Goal: Information Seeking & Learning: Learn about a topic

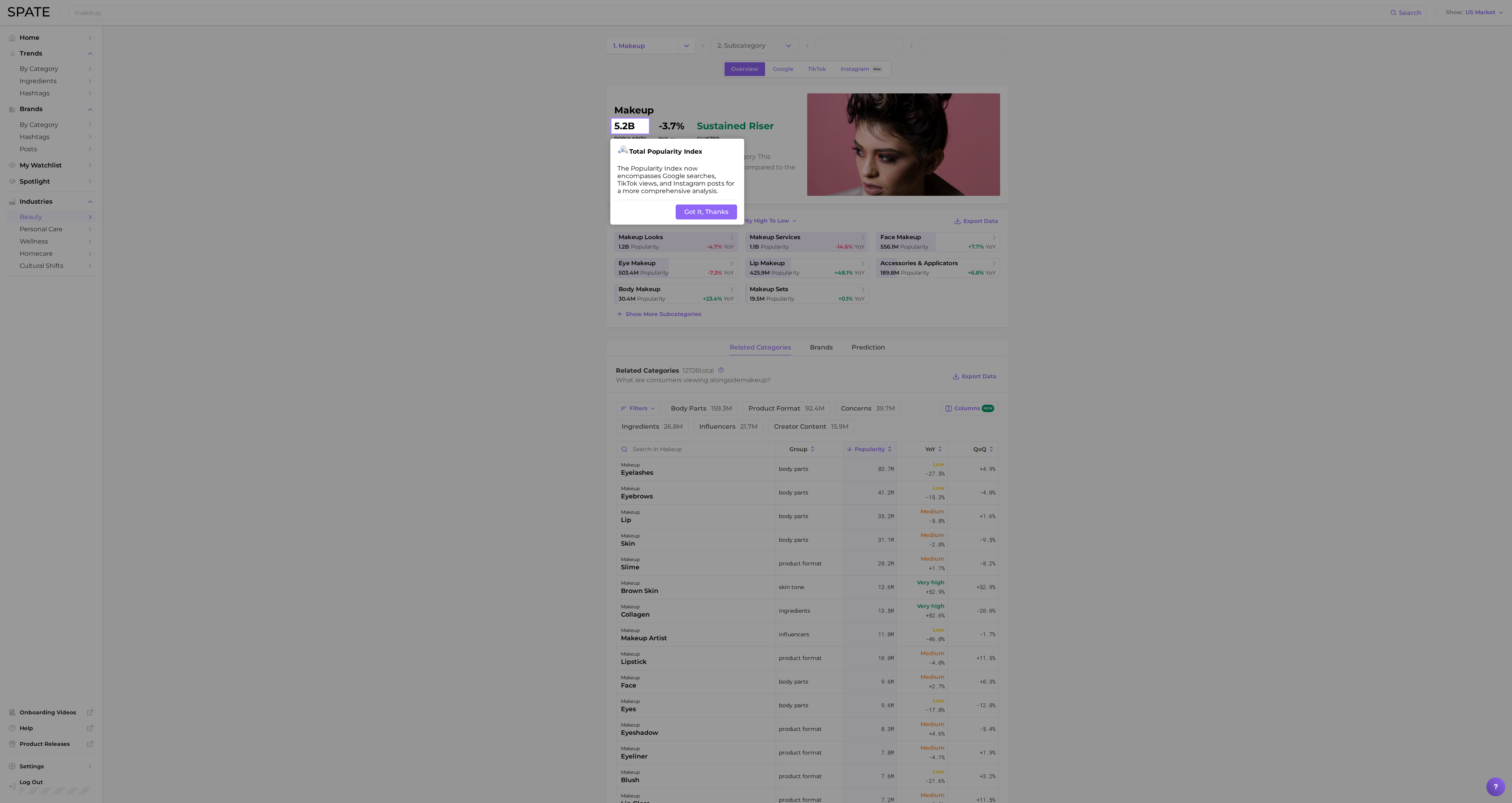
click at [717, 209] on button "Got It, Thanks" at bounding box center [707, 212] width 62 height 15
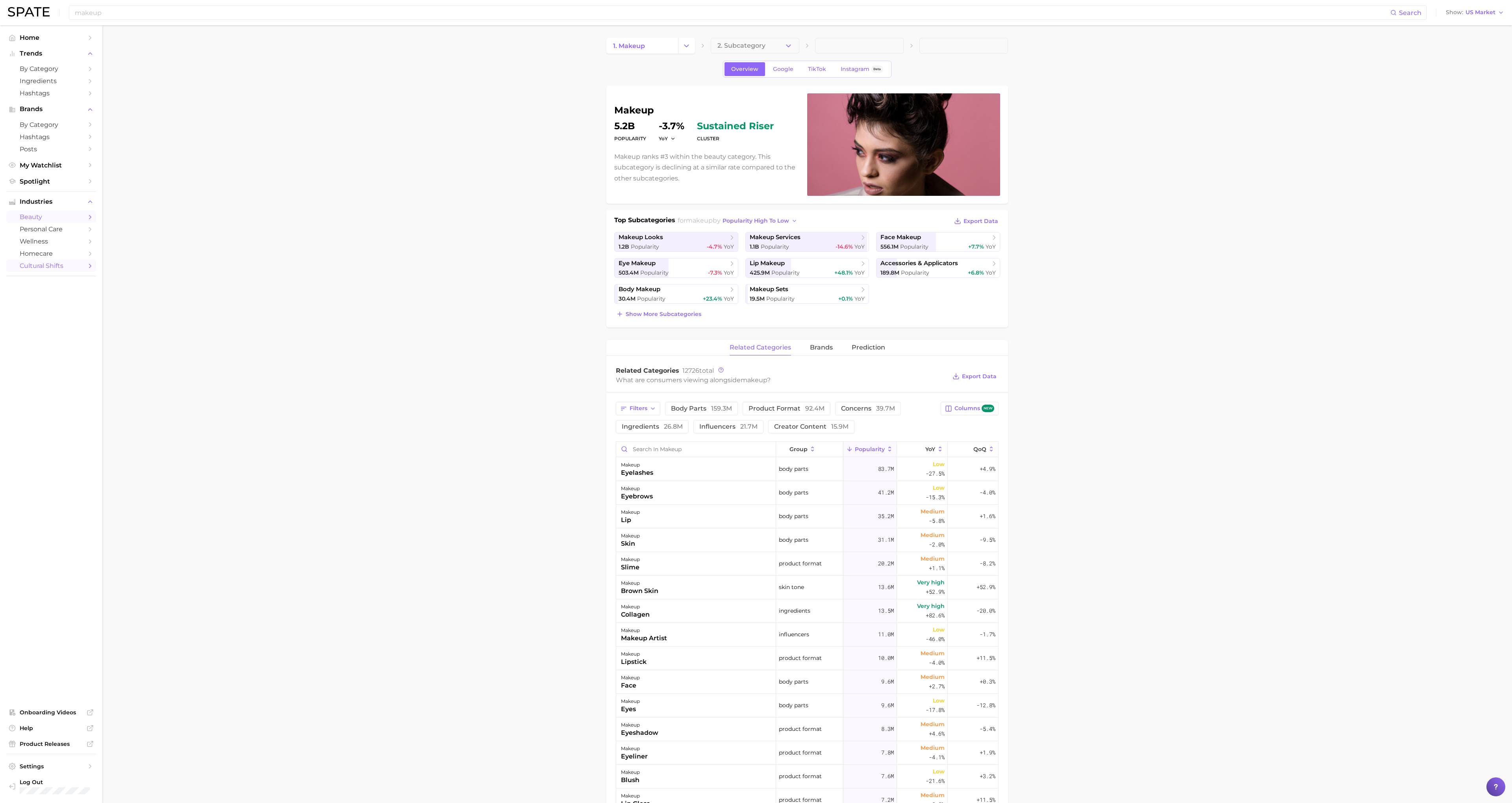
click at [73, 263] on span "cultural shifts" at bounding box center [51, 265] width 63 height 7
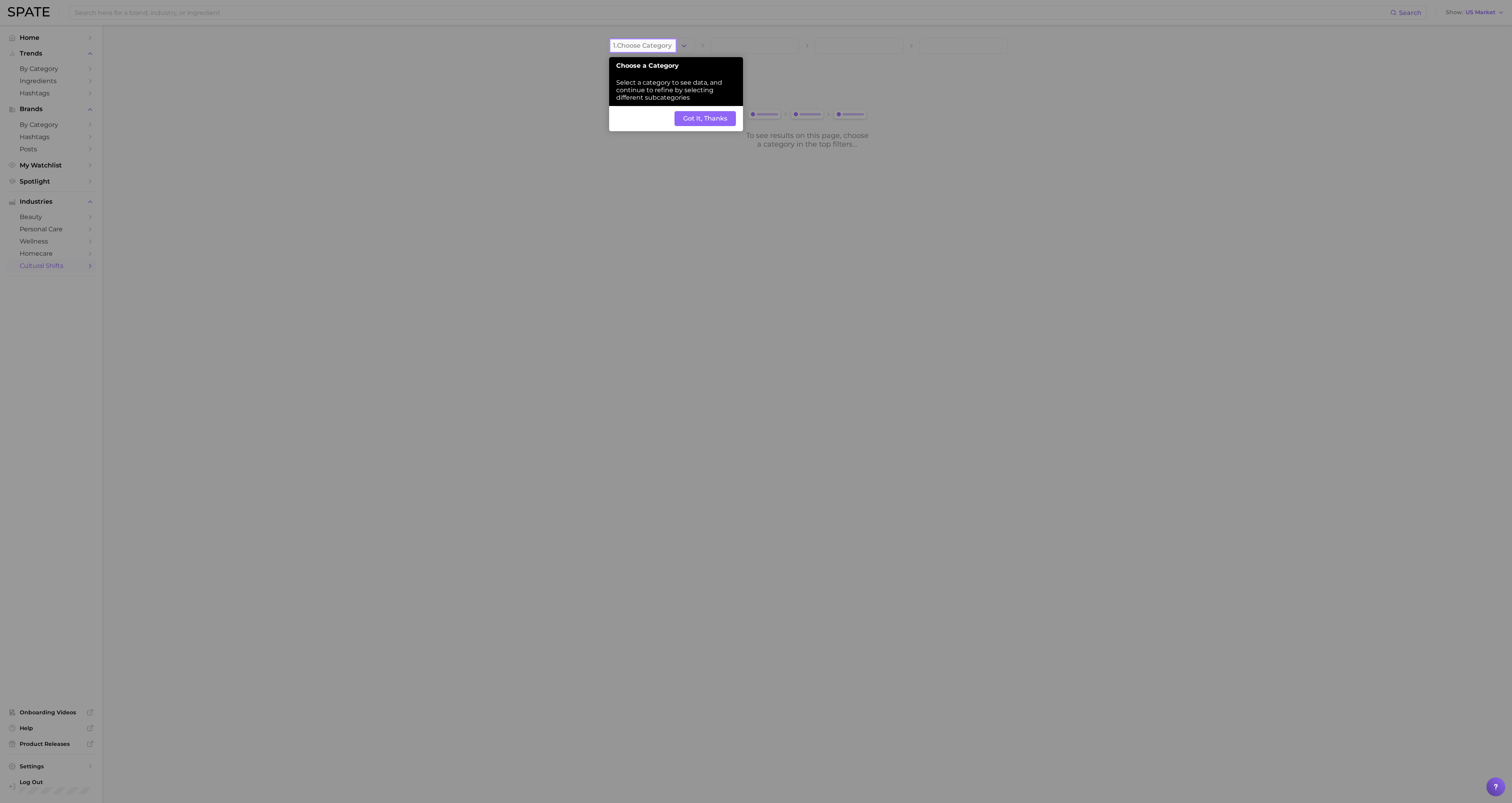
click at [634, 58] on div "Choose a Category" at bounding box center [676, 66] width 134 height 17
click at [705, 116] on button "Got It, Thanks" at bounding box center [705, 118] width 62 height 15
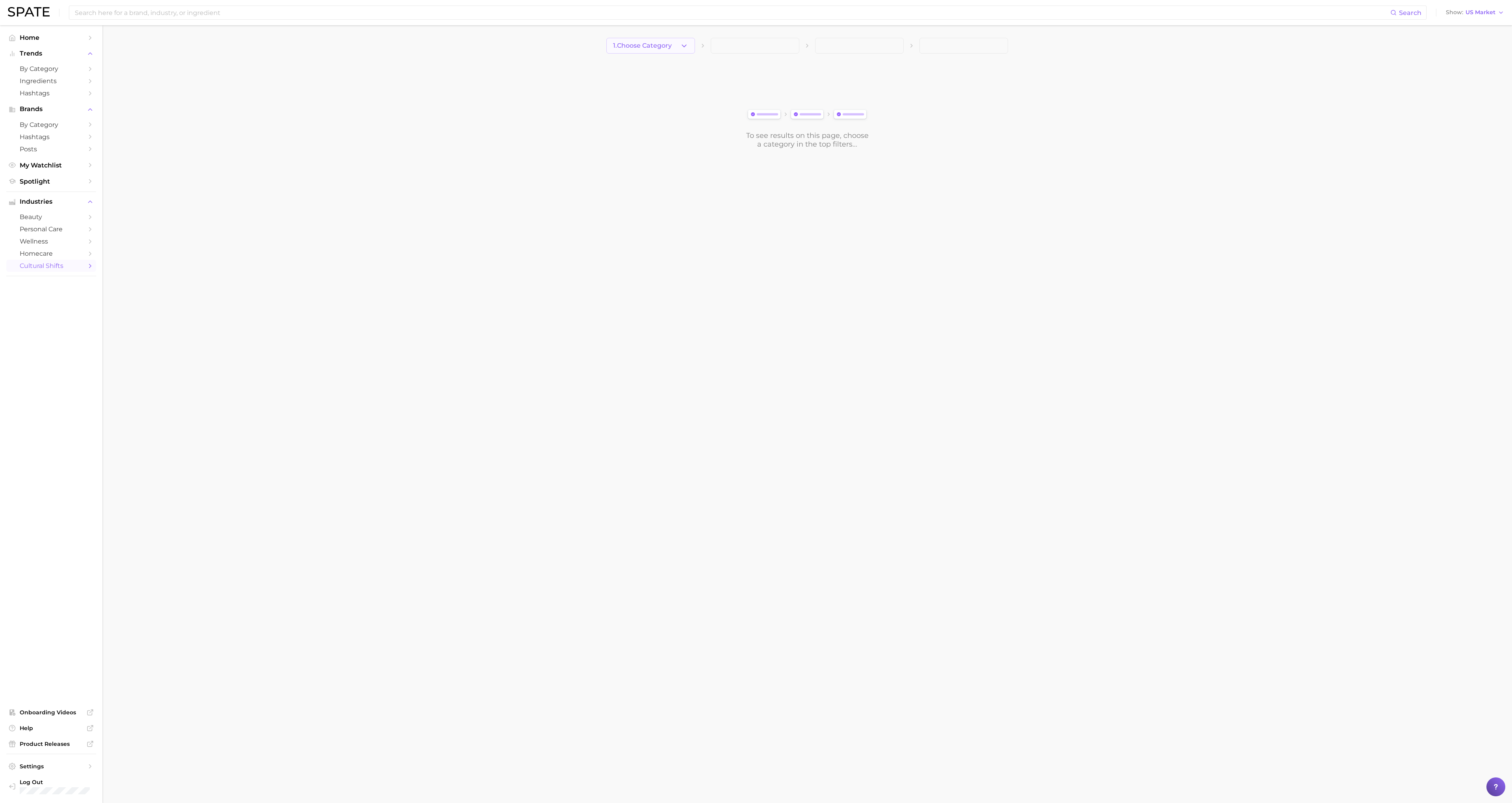
click at [663, 48] on span "1. Choose Category" at bounding box center [642, 46] width 58 height 7
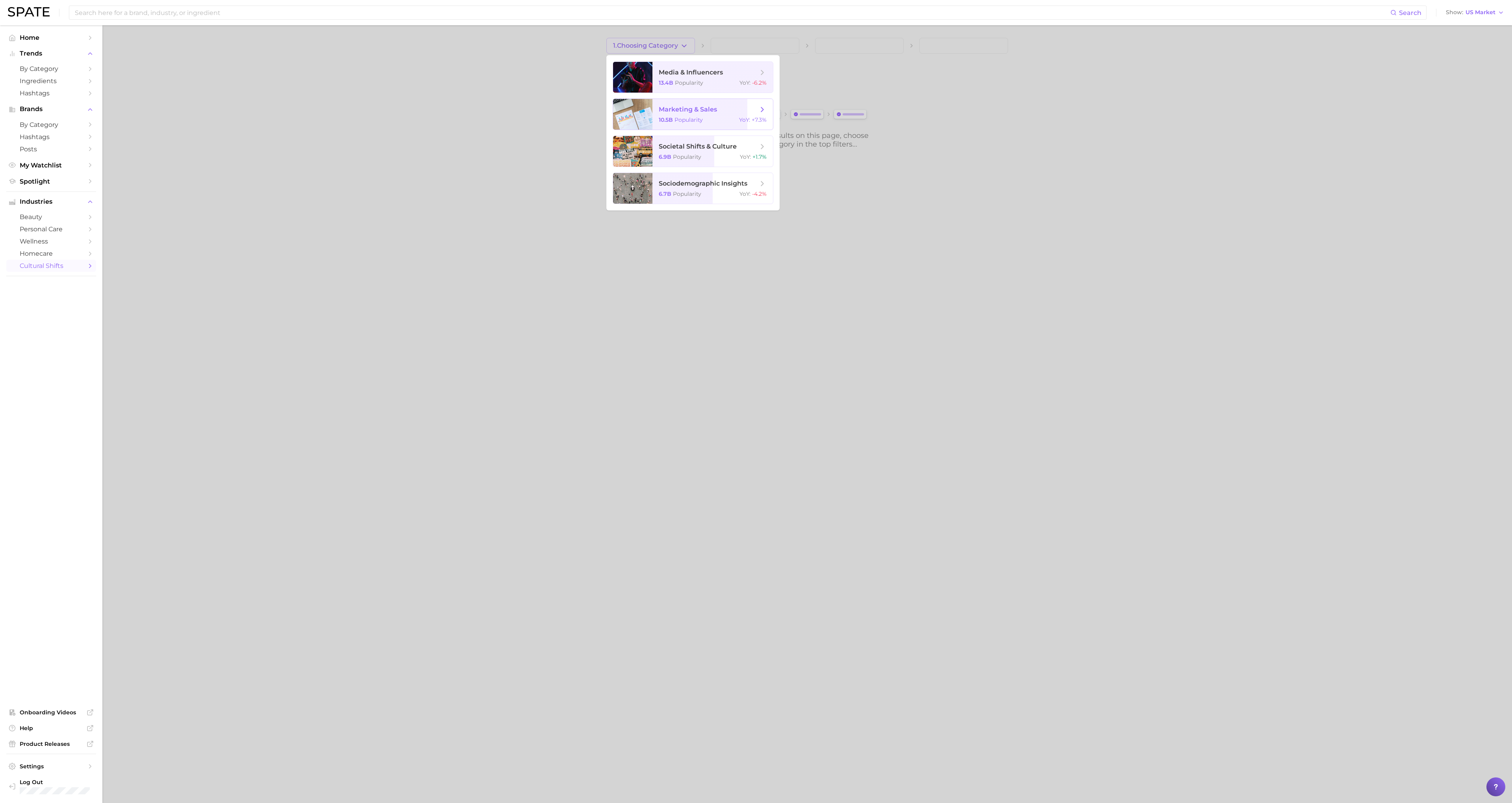
click at [735, 119] on div "10.5b Popularity YoY : +7.3%" at bounding box center [713, 119] width 108 height 7
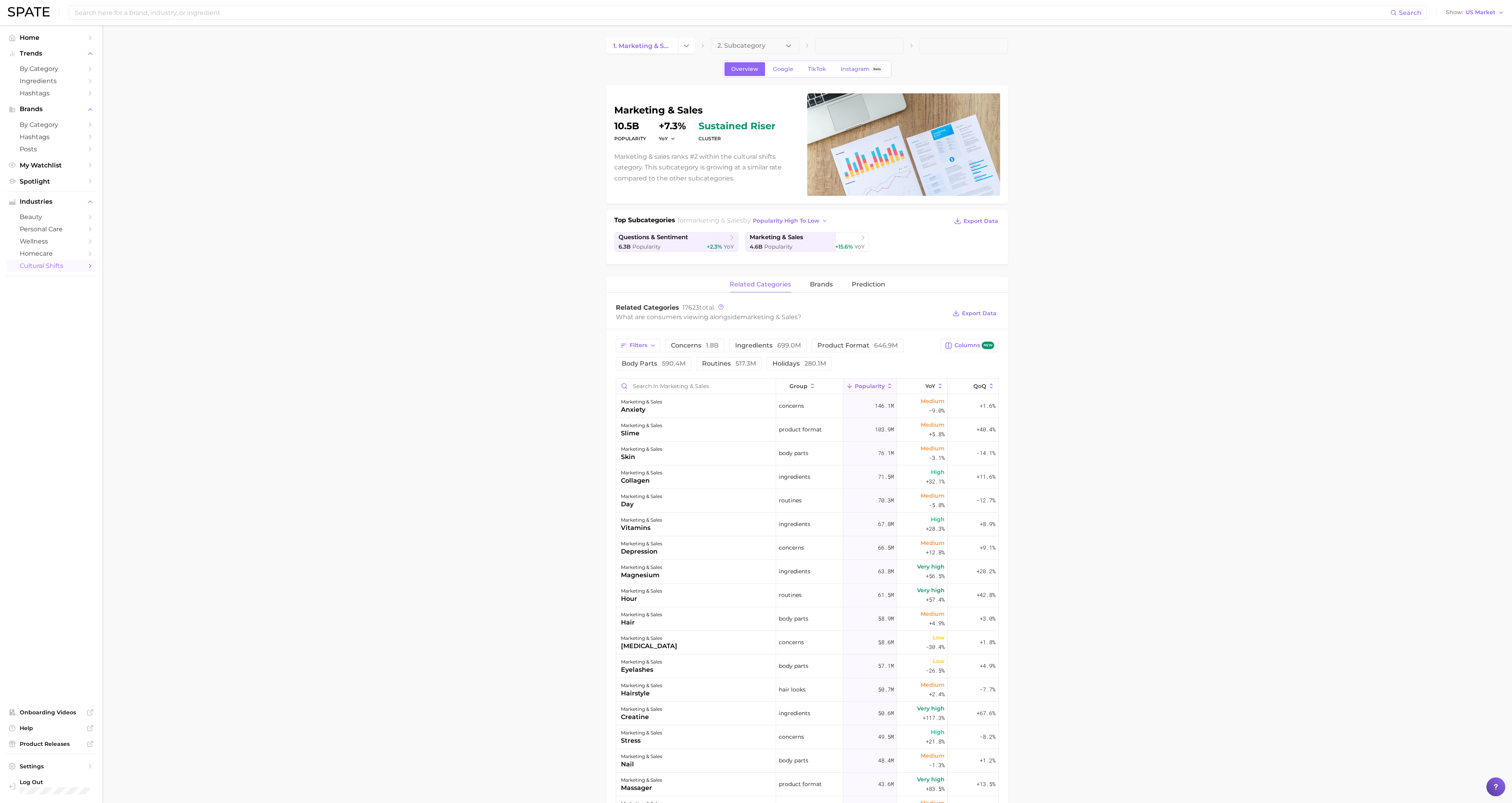
click at [655, 319] on div "What are consumers viewing alongside marketing & sales ?" at bounding box center [781, 317] width 331 height 11
click at [86, 35] on link "Home" at bounding box center [50, 37] width 90 height 12
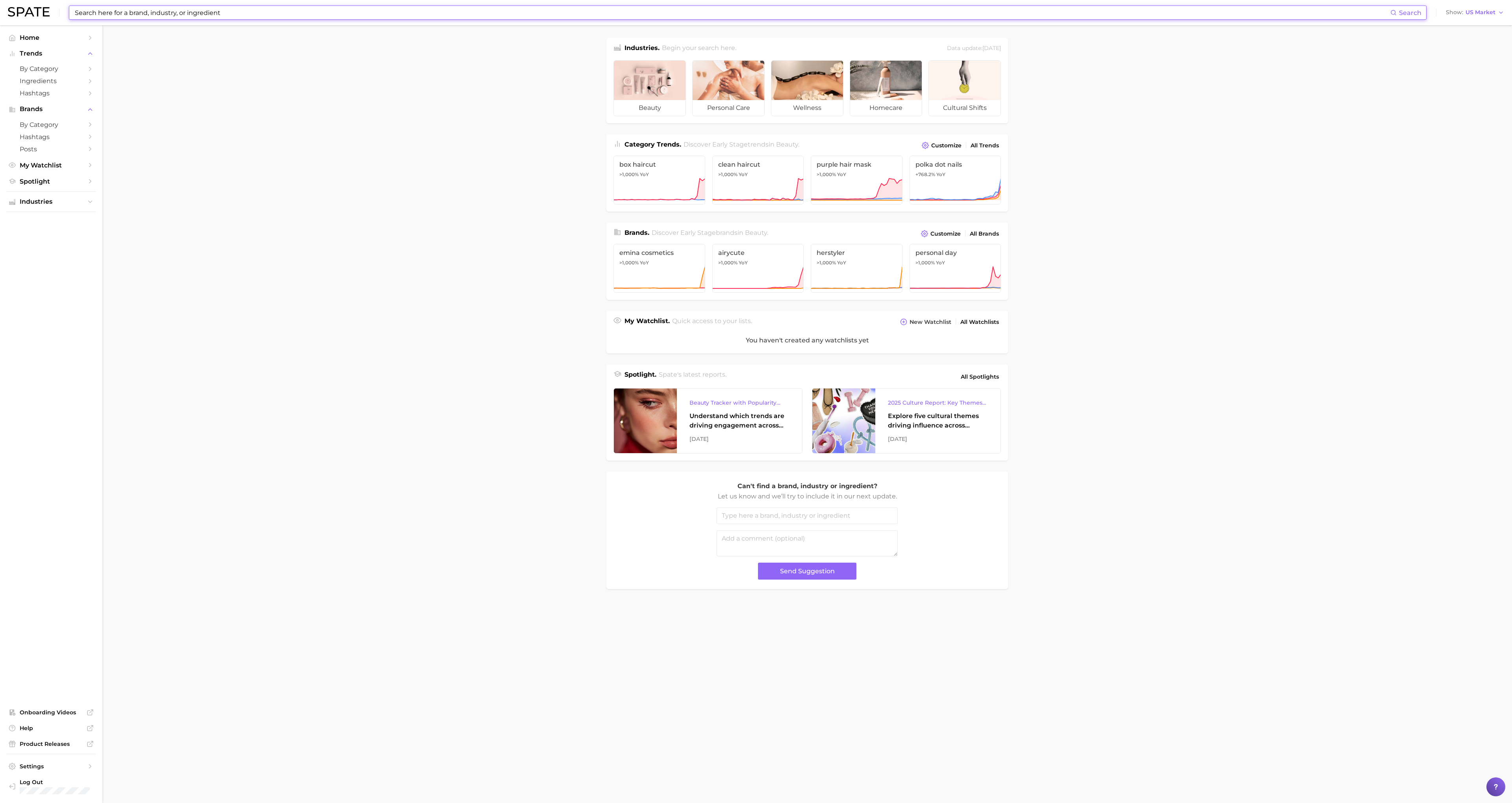
click at [121, 9] on input at bounding box center [732, 13] width 1316 height 13
type input "culture report"
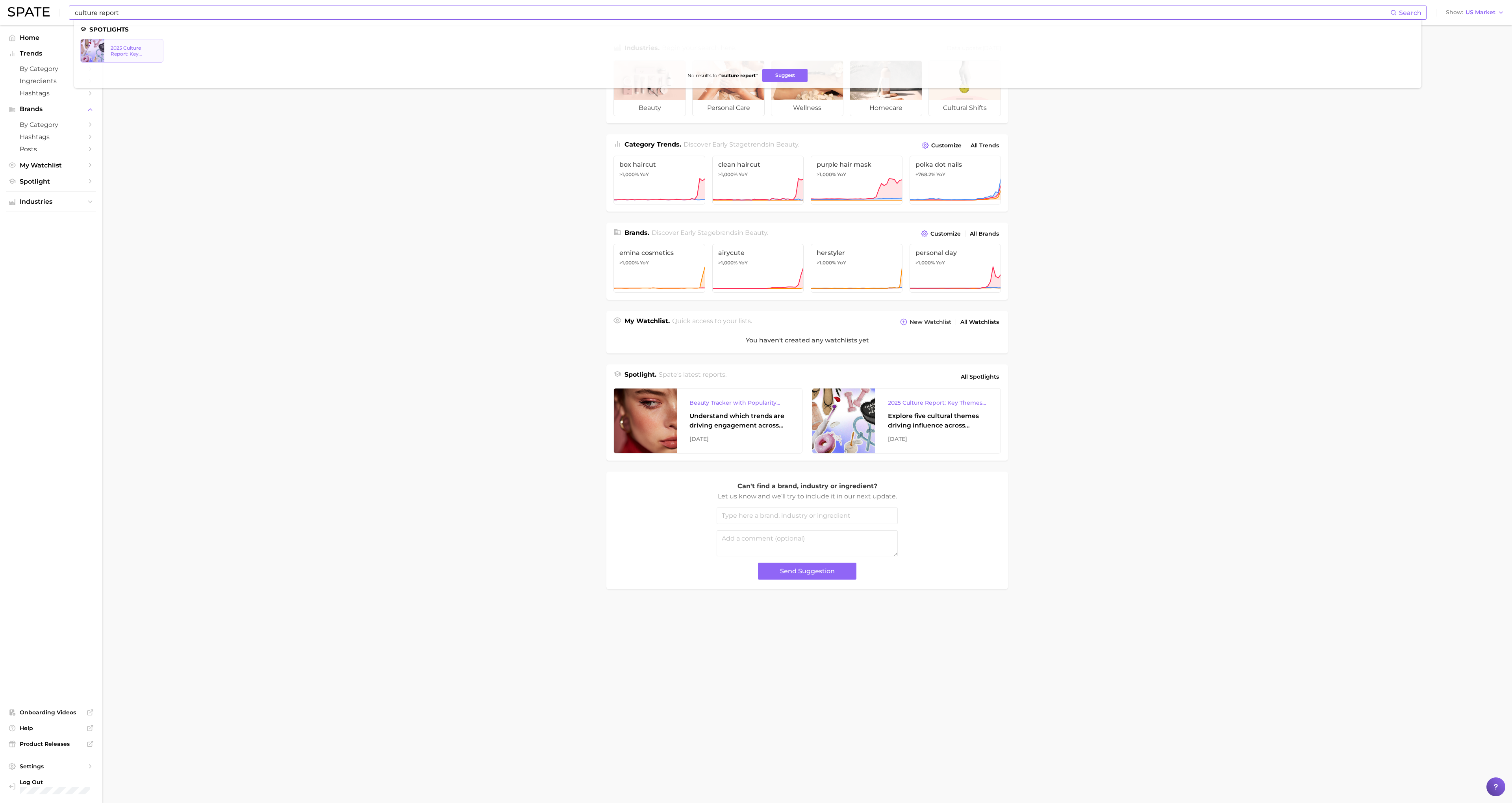
click at [107, 53] on div "2025 Culture Report: Key Themes That Are Shaping Consumer Demand" at bounding box center [133, 51] width 58 height 12
